Goal: Task Accomplishment & Management: Manage account settings

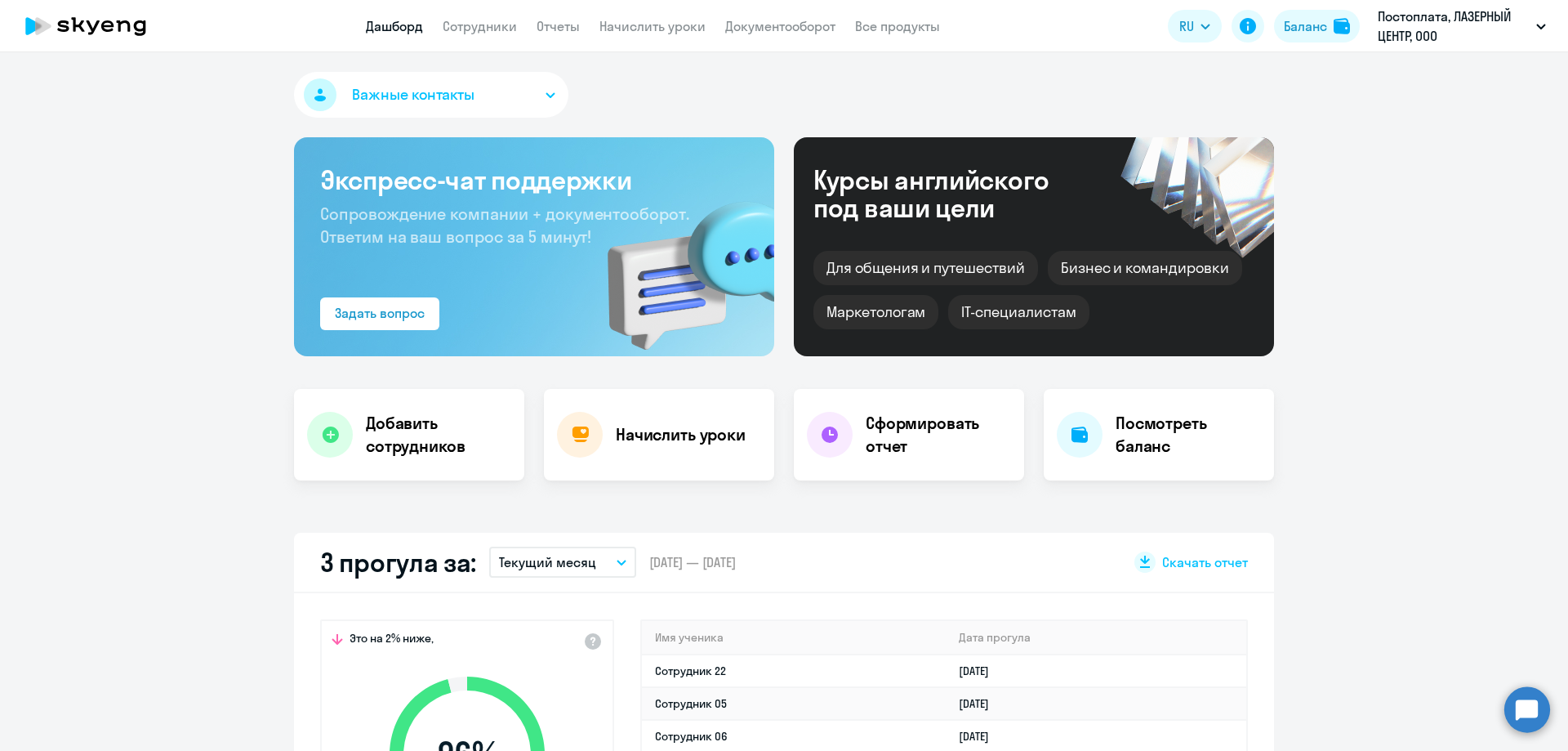
select select "30"
click at [657, 20] on link "Начислить уроки" at bounding box center [652, 26] width 106 height 17
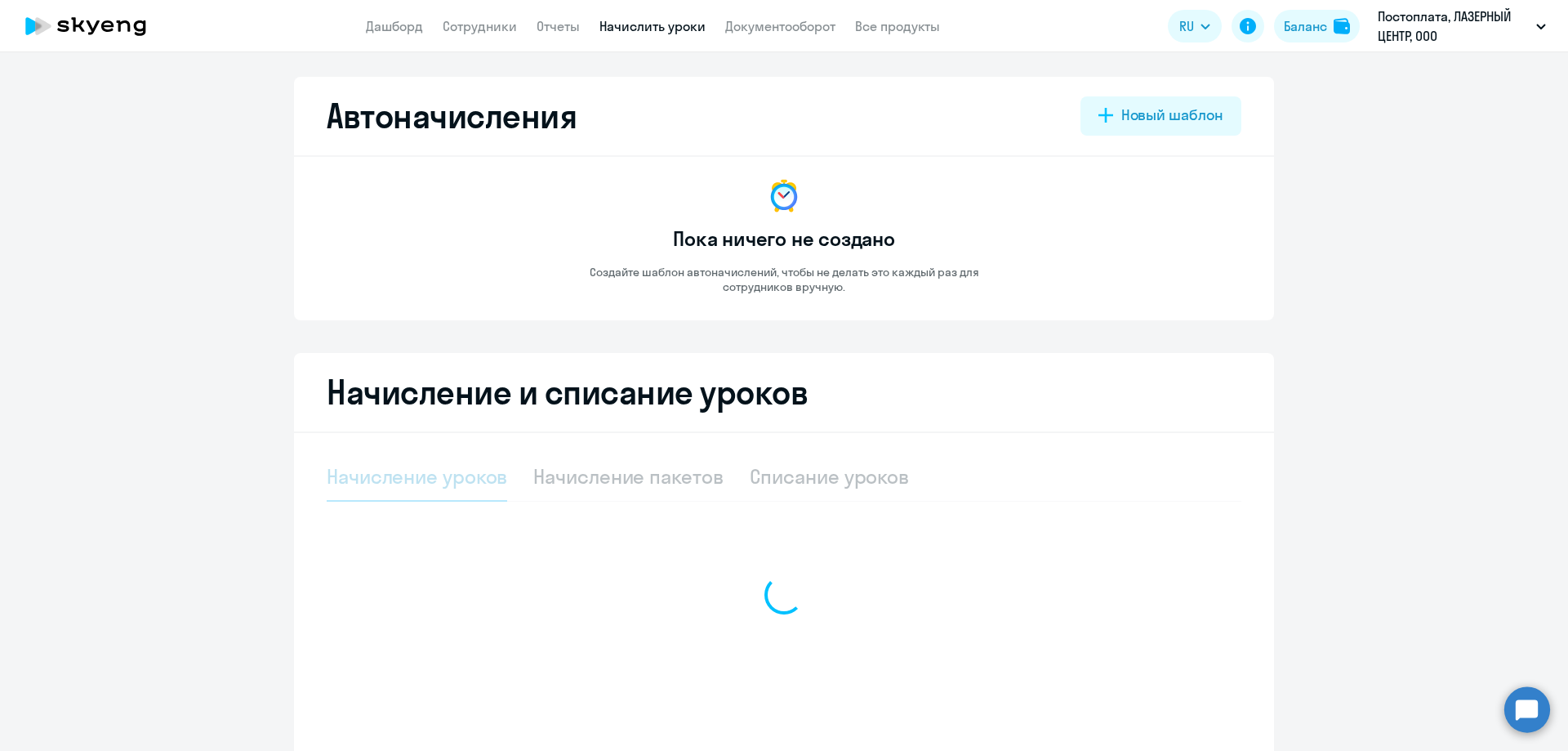
select select "10"
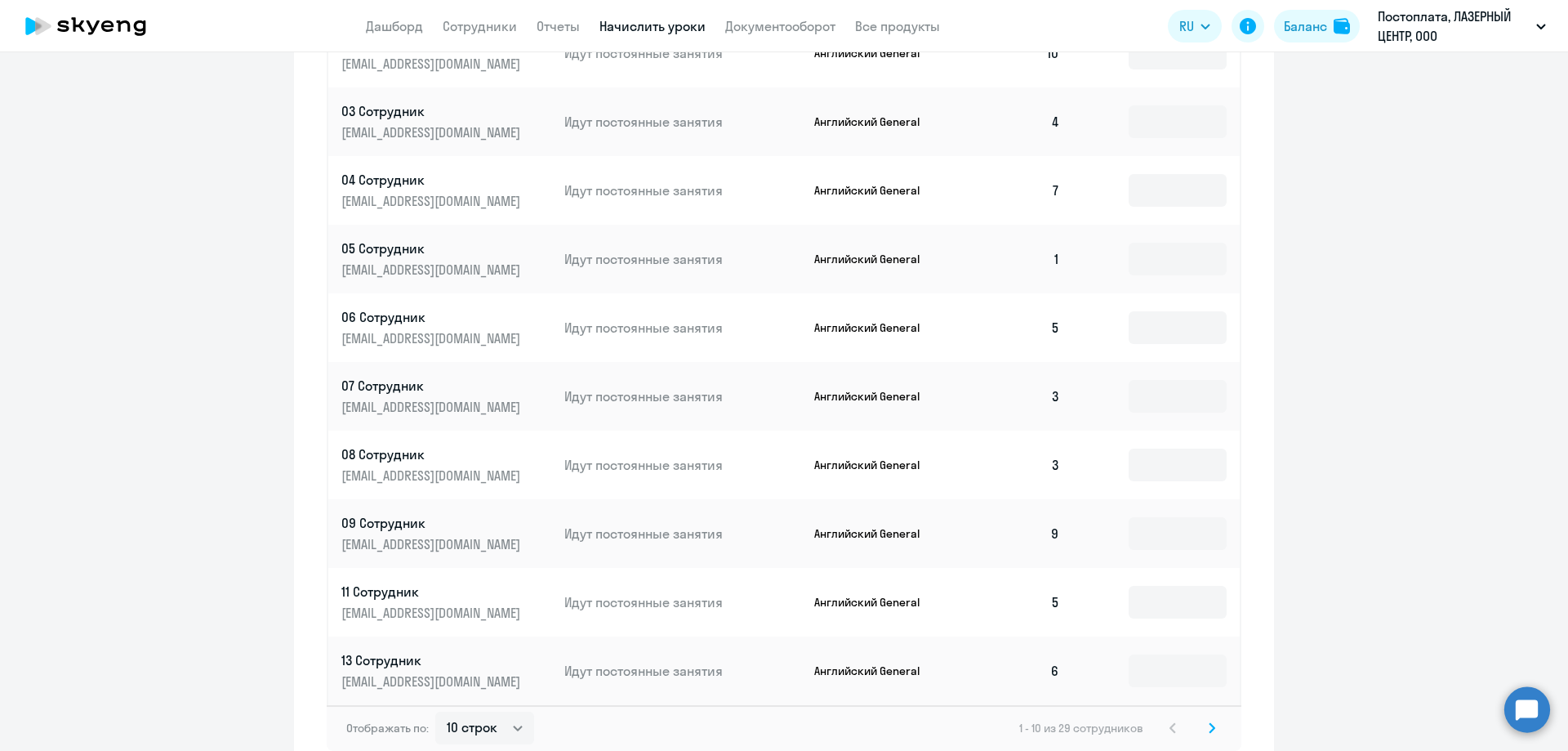
scroll to position [735, 0]
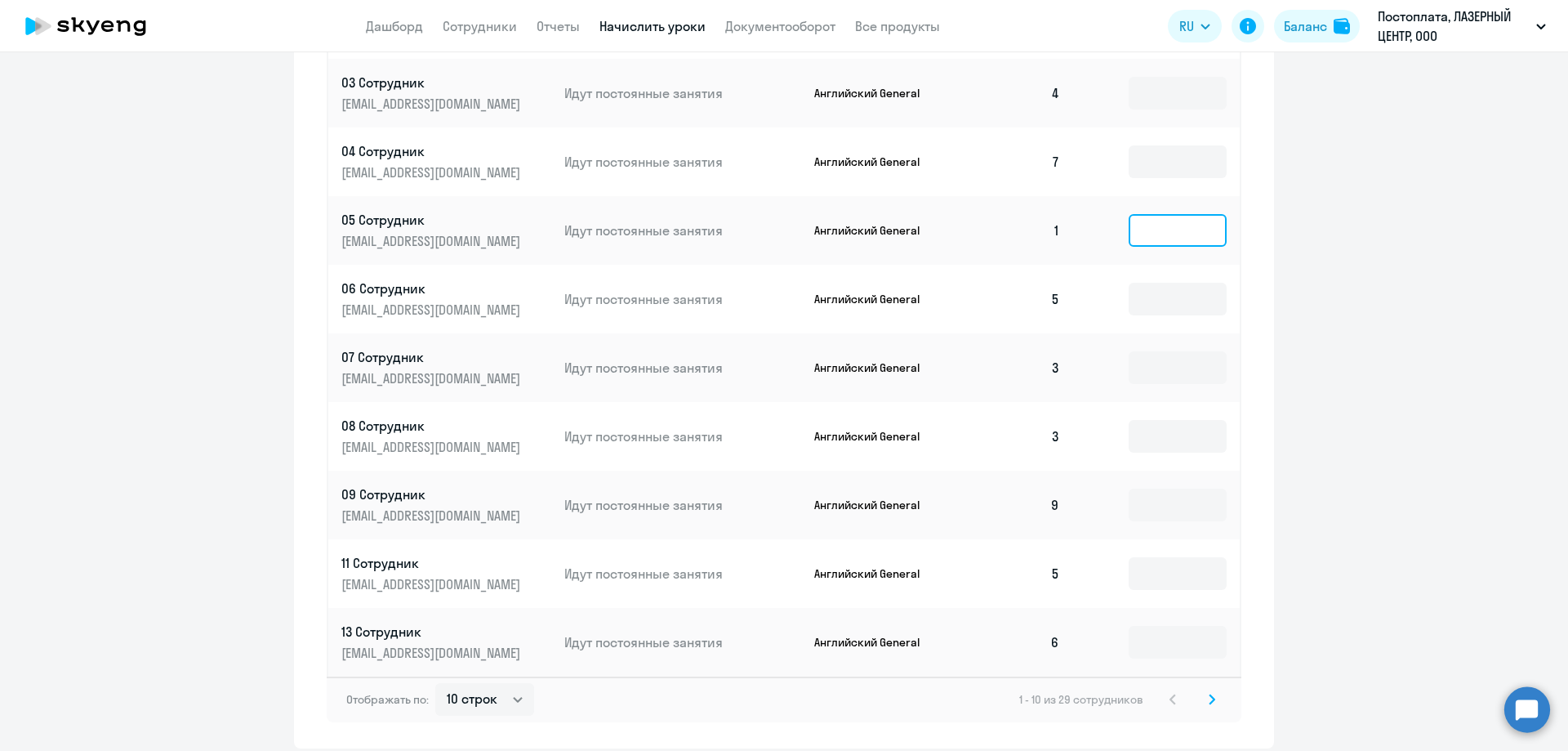
click at [1140, 240] on input at bounding box center [1177, 230] width 98 height 33
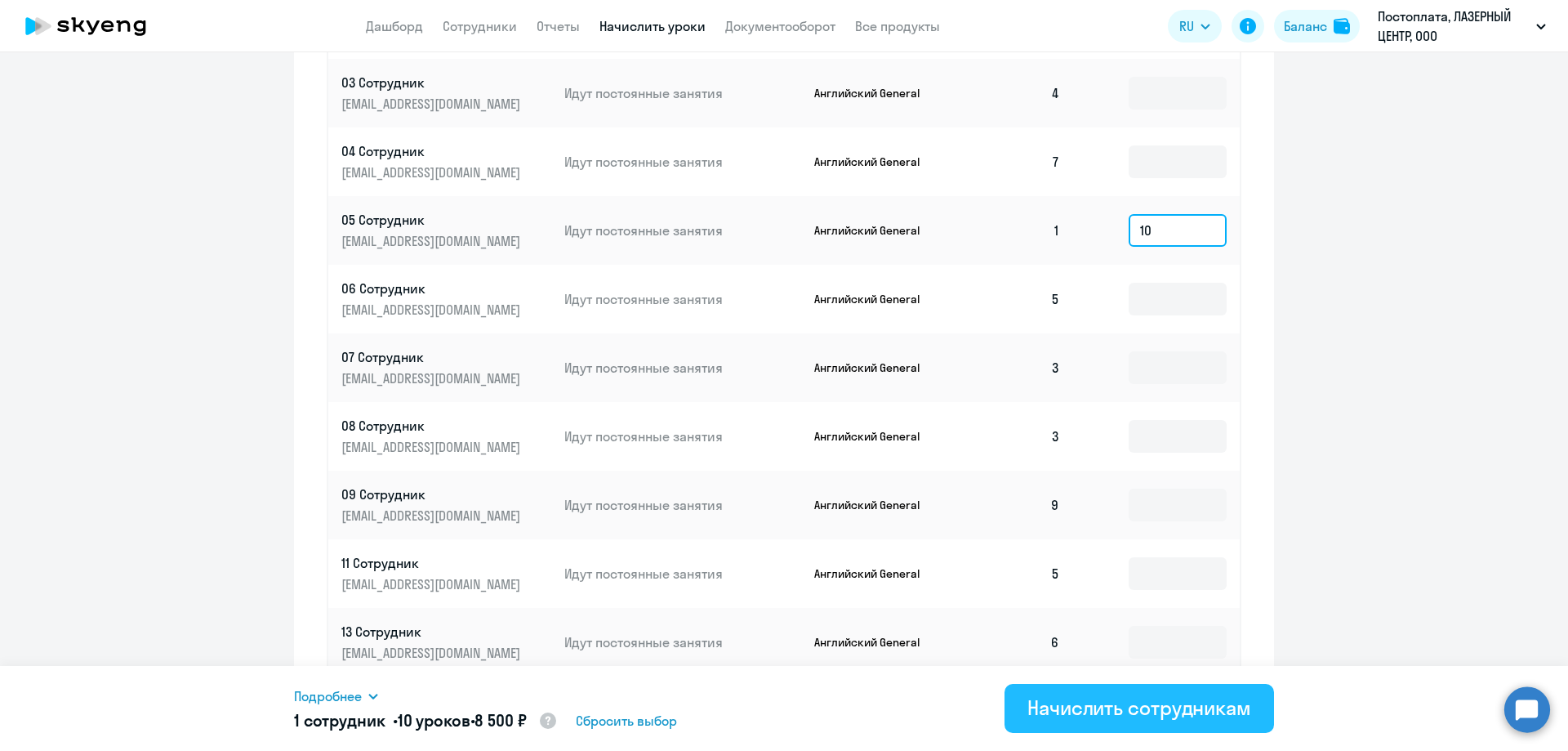
type input "10"
click at [1098, 715] on div "Начислить сотрудникам" at bounding box center [1139, 707] width 223 height 26
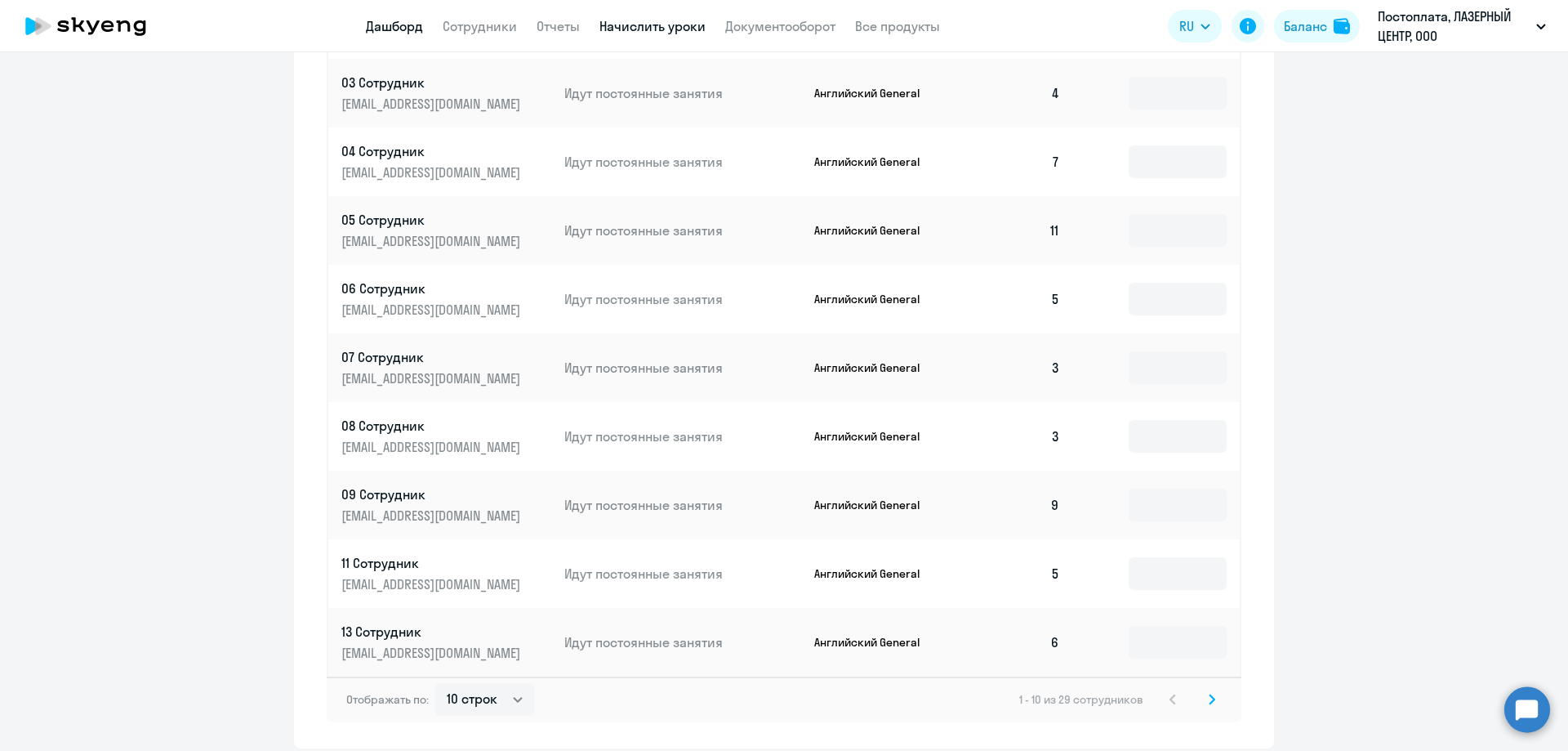
click at [401, 22] on link "Дашборд" at bounding box center [394, 26] width 57 height 17
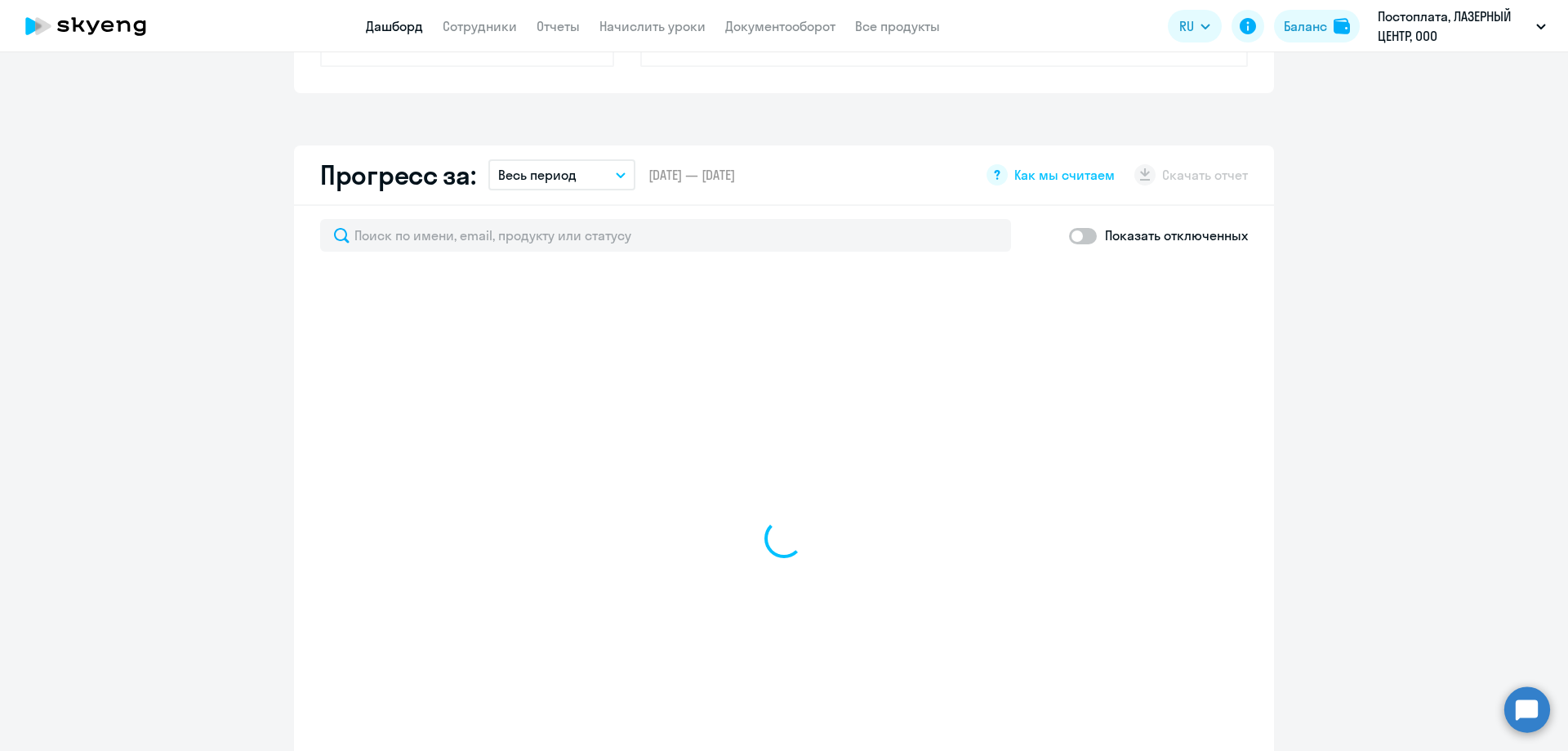
scroll to position [850, 0]
select select "30"
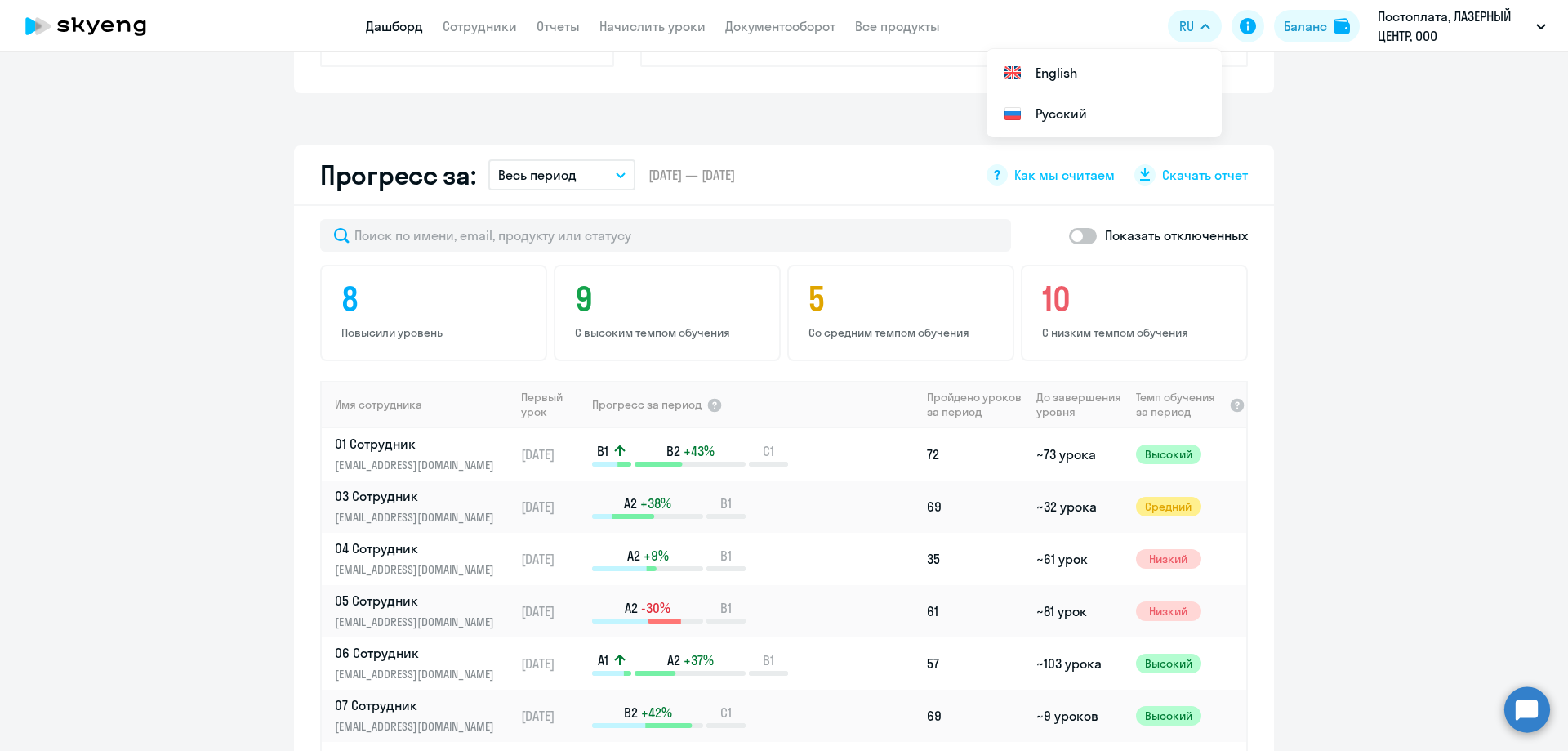
click at [1359, 164] on app-progress-dashboard "Прогресс за: Весь период – 02.11.2024 — 16.09.2025 Как мы считаем Скачать отчет…" at bounding box center [784, 497] width 1568 height 704
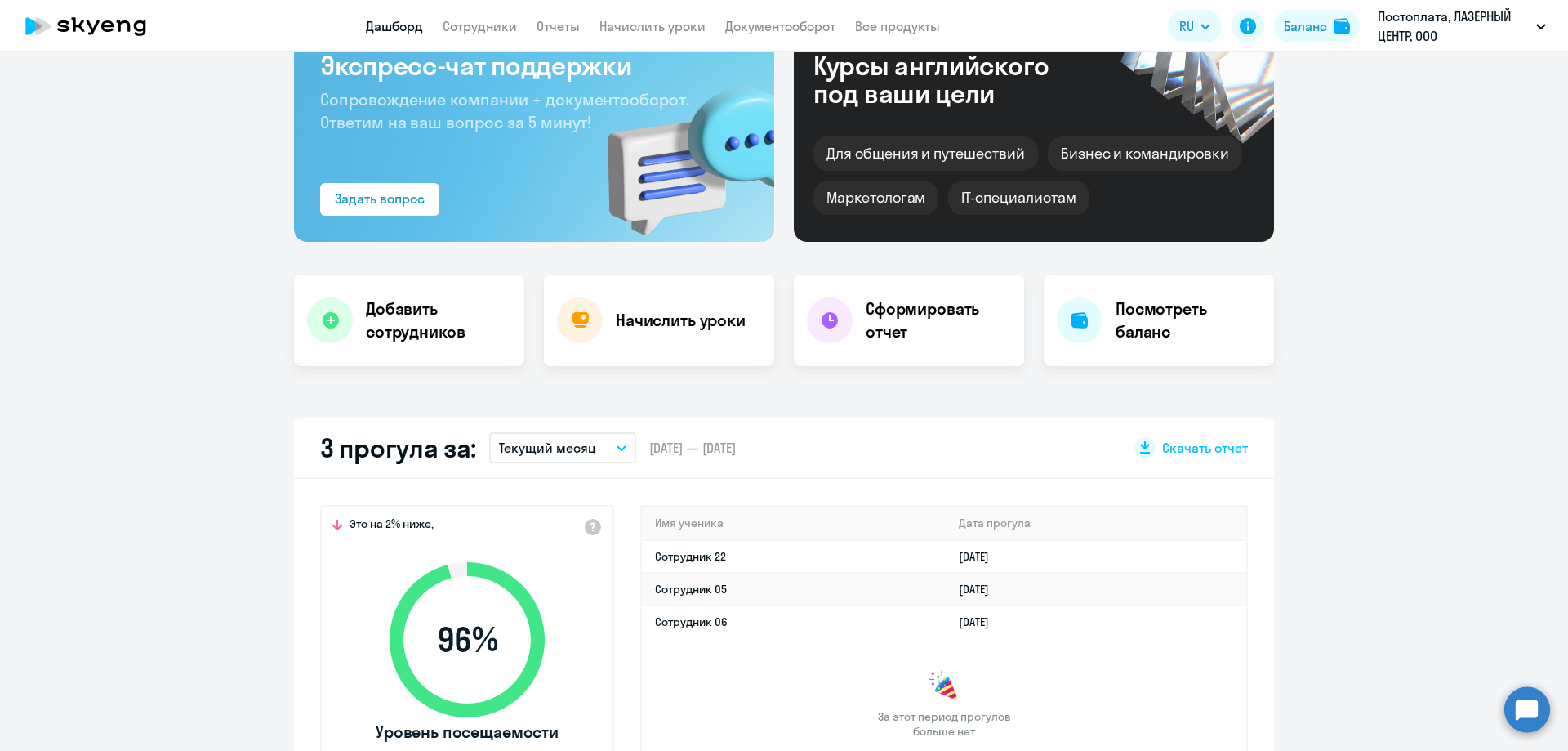
scroll to position [0, 0]
